Goal: Task Accomplishment & Management: Complete application form

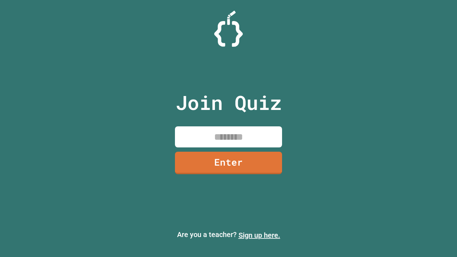
click at [259, 235] on link "Sign up here." at bounding box center [259, 235] width 42 height 9
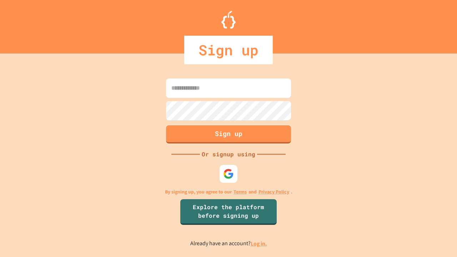
click at [259, 243] on link "Log in." at bounding box center [258, 243] width 16 height 7
